Goal: Task Accomplishment & Management: Manage account settings

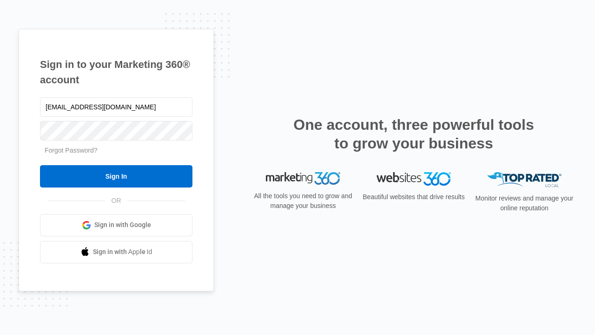
type input "[EMAIL_ADDRESS][DOMAIN_NAME]"
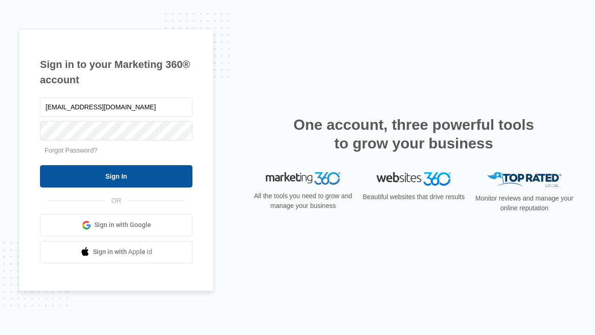
click at [116, 176] on input "Sign In" at bounding box center [116, 176] width 153 height 22
